Goal: Navigation & Orientation: Find specific page/section

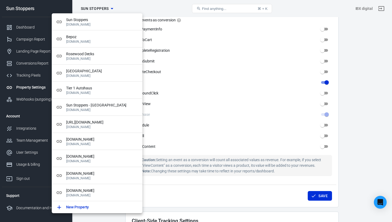
click at [162, 6] on div at bounding box center [196, 111] width 392 height 222
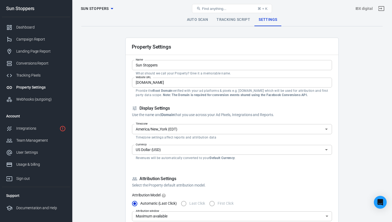
click at [225, 7] on span "Find anything..." at bounding box center [214, 9] width 24 height 4
click at [221, 9] on span "Find anything..." at bounding box center [214, 9] width 24 height 4
click at [200, 7] on icon at bounding box center [198, 8] width 4 height 4
click at [101, 8] on span "Sun Stoppers" at bounding box center [95, 8] width 28 height 7
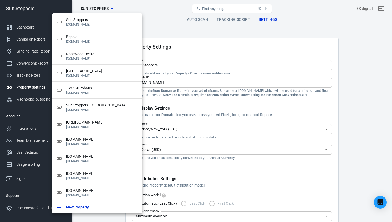
click at [101, 8] on div at bounding box center [196, 111] width 392 height 222
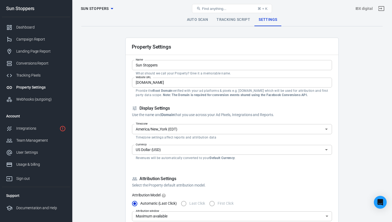
click at [209, 11] on button "Find anything... ⌘ + K" at bounding box center [232, 8] width 80 height 9
click at [241, 9] on button "Find anything... ⌘ + K" at bounding box center [232, 8] width 80 height 9
click at [199, 20] on link "Auto Scan" at bounding box center [198, 19] width 30 height 13
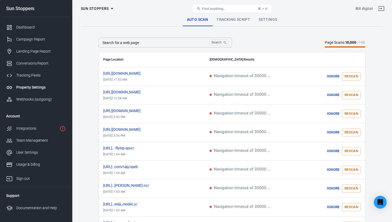
click at [219, 8] on span "Find anything..." at bounding box center [214, 9] width 24 height 4
click at [232, 11] on button "Find anything... ⌘ + K" at bounding box center [232, 8] width 80 height 9
click at [221, 8] on span "Find anything..." at bounding box center [214, 9] width 24 height 4
click at [207, 5] on button "Find anything... ⌘ + K" at bounding box center [232, 8] width 80 height 9
click at [206, 7] on span "Find anything..." at bounding box center [214, 9] width 24 height 4
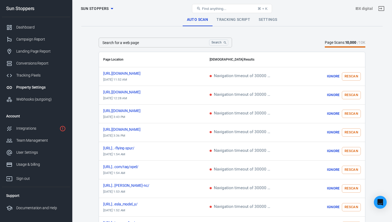
click at [229, 6] on button "Find anything... ⌘ + K" at bounding box center [232, 8] width 80 height 9
click at [36, 87] on div "Property Settings" at bounding box center [41, 87] width 50 height 6
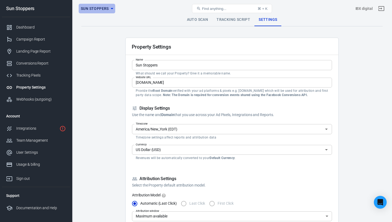
click at [109, 8] on icon "button" at bounding box center [112, 8] width 6 height 6
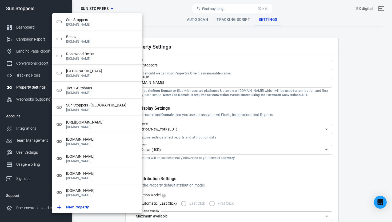
click at [161, 11] on div at bounding box center [196, 111] width 392 height 222
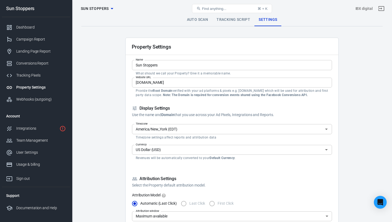
click at [232, 19] on link "Tracking Script" at bounding box center [233, 19] width 42 height 13
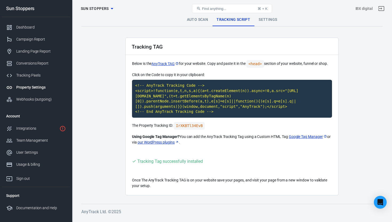
click at [200, 20] on link "Auto Scan" at bounding box center [198, 19] width 30 height 13
